Goal: Check status: Check status

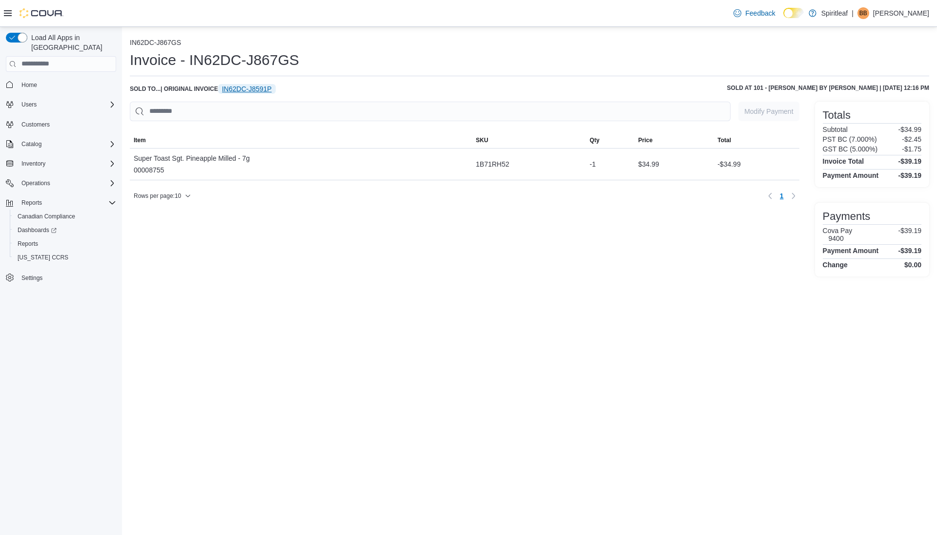
click at [265, 88] on span "IN62DC-J8591P" at bounding box center [247, 89] width 50 height 10
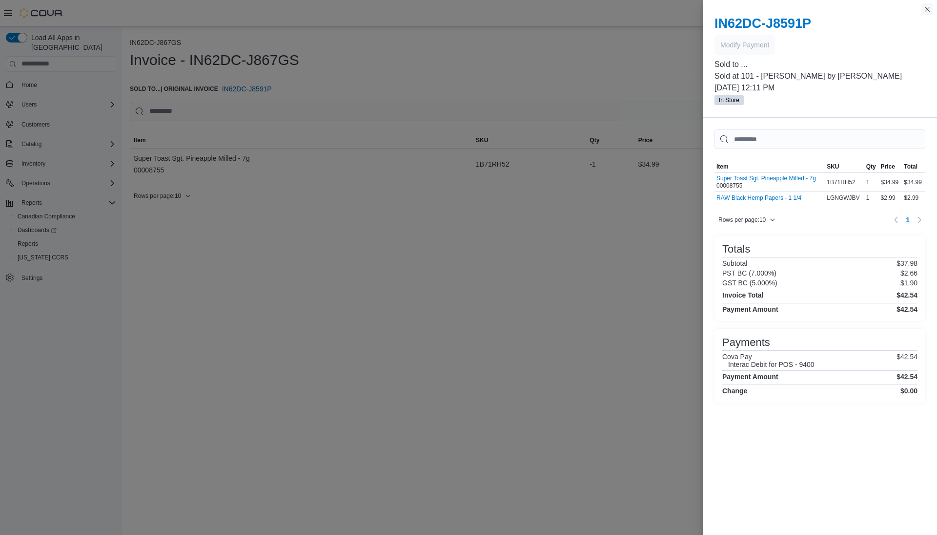
click at [926, 12] on button "Close this dialog" at bounding box center [928, 9] width 12 height 12
